Goal: Transaction & Acquisition: Book appointment/travel/reservation

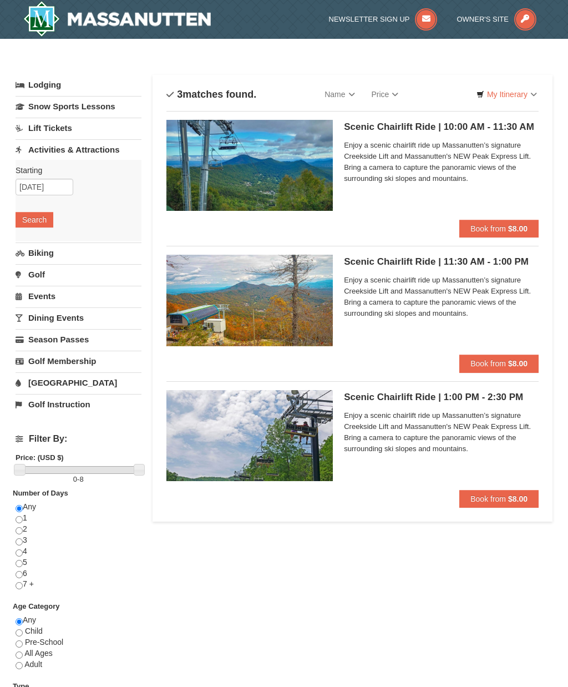
click at [508, 230] on strong "$8.00" at bounding box center [517, 228] width 19 height 9
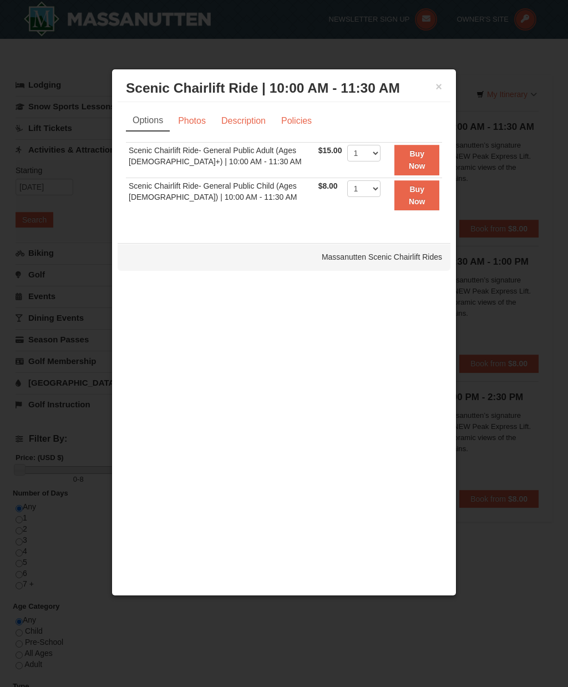
click at [242, 124] on link "Description" at bounding box center [243, 120] width 59 height 21
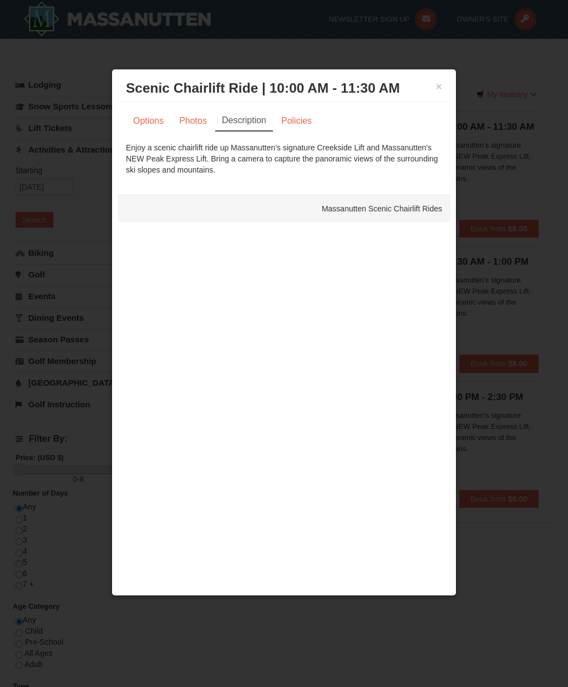
click at [293, 121] on link "Policies" at bounding box center [296, 120] width 45 height 21
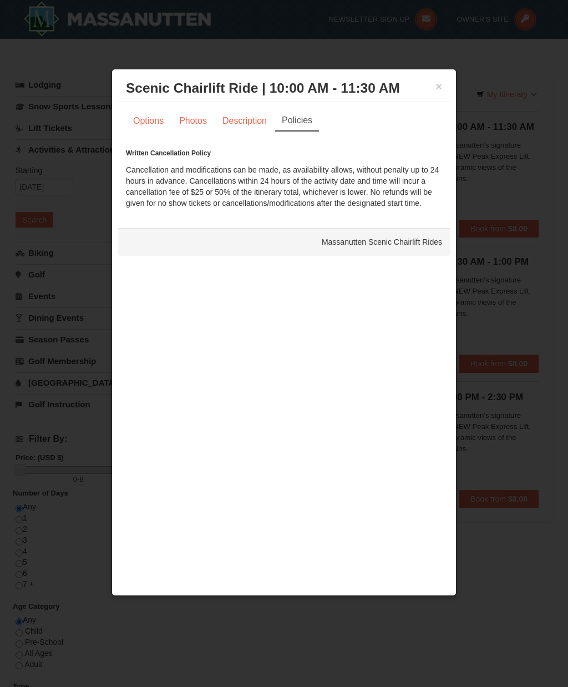
click at [184, 114] on link "Photos" at bounding box center [193, 120] width 42 height 21
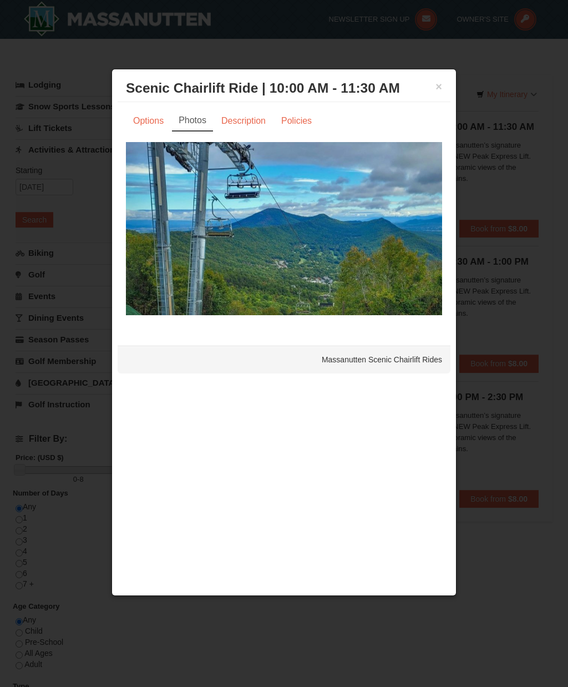
click at [138, 118] on link "Options" at bounding box center [148, 120] width 45 height 21
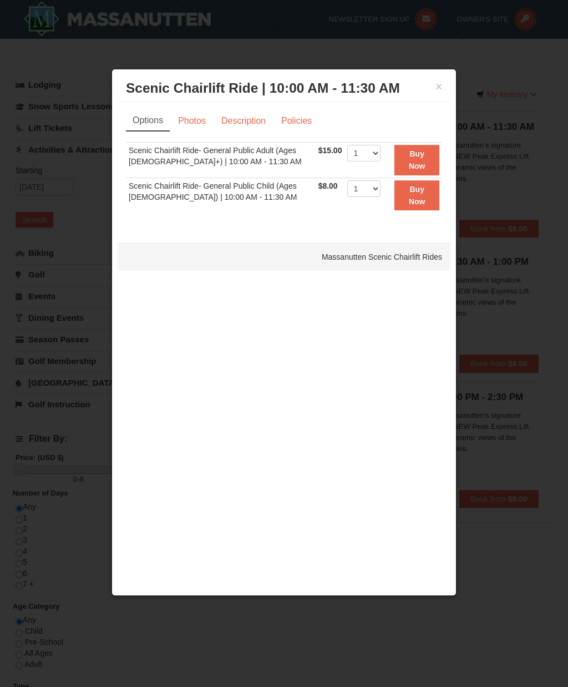
click at [194, 116] on link "Photos" at bounding box center [192, 120] width 42 height 21
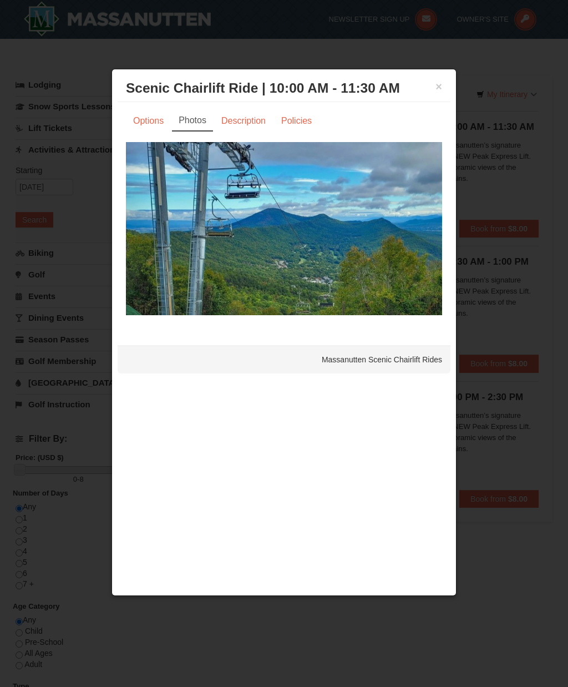
click at [440, 88] on button "×" at bounding box center [438, 86] width 7 height 11
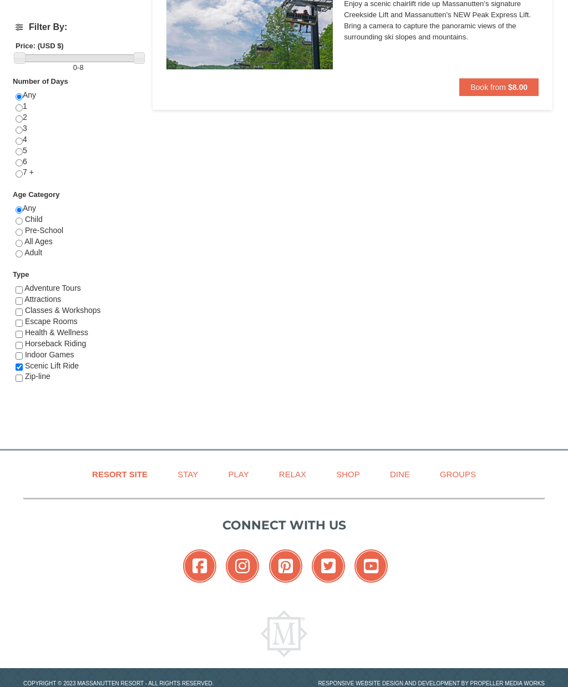
scroll to position [413, 0]
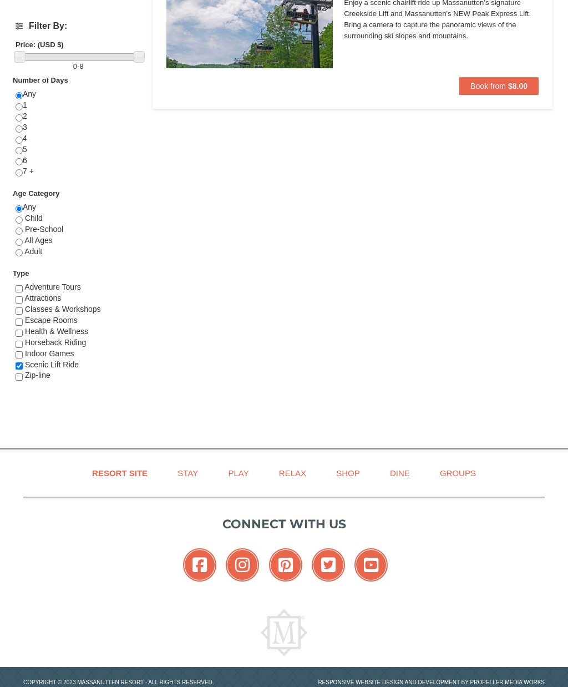
click at [400, 476] on link "Dine" at bounding box center [400, 472] width 48 height 25
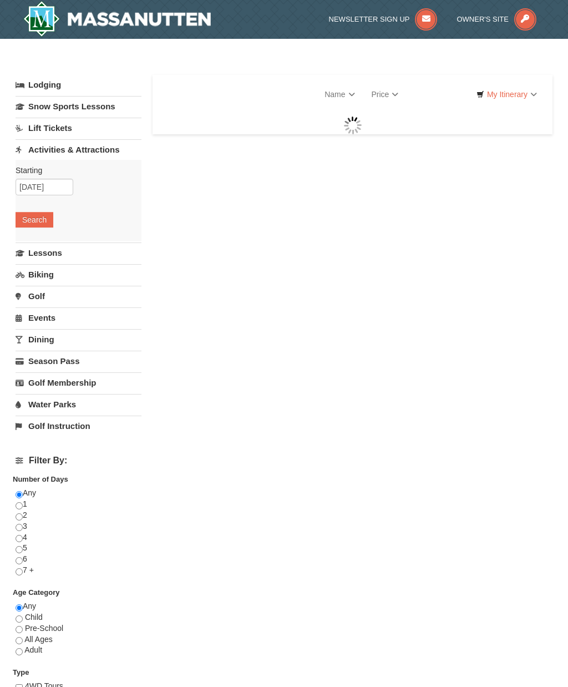
select select "10"
